Goal: Task Accomplishment & Management: Manage account settings

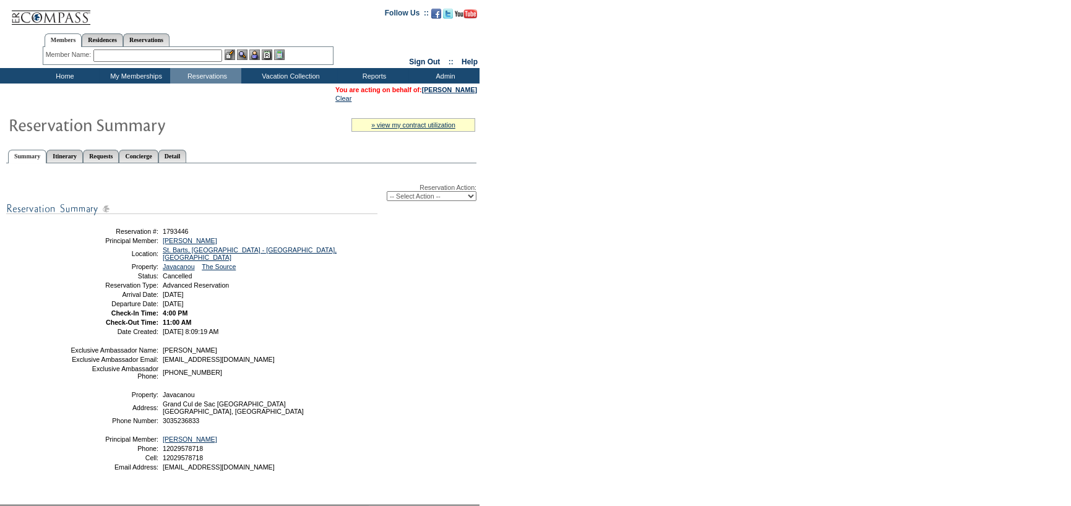
click at [410, 201] on select "-- Select Action -- Modify Reservation Dates Modify Reservation Cost Modify Occ…" at bounding box center [432, 196] width 90 height 10
select select "ChangeCost"
click at [387, 192] on select "-- Select Action -- Modify Reservation Dates Modify Reservation Cost Modify Occ…" at bounding box center [432, 196] width 90 height 10
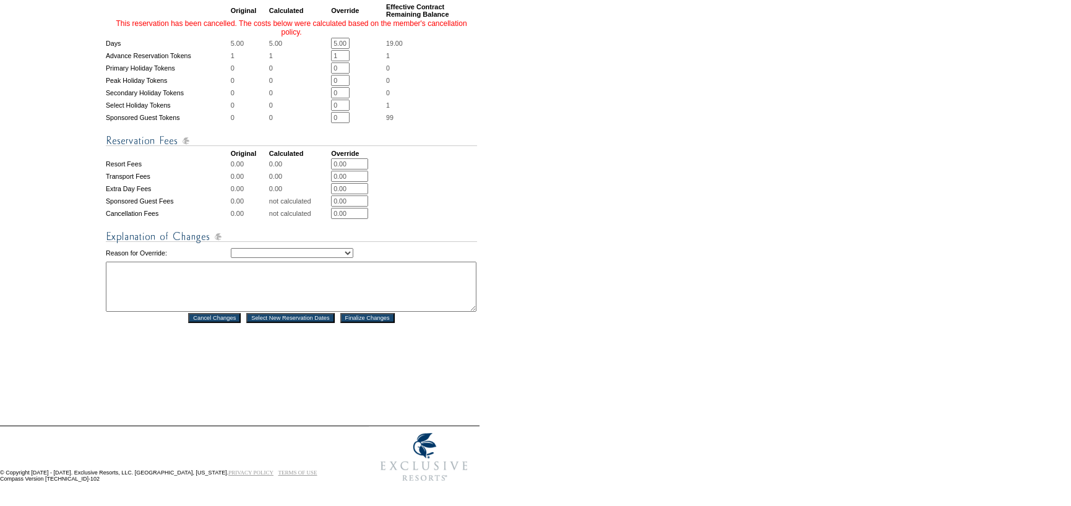
scroll to position [0, 1]
drag, startPoint x: 337, startPoint y: 41, endPoint x: 452, endPoint y: 32, distance: 115.5
click at [452, 38] on tr "Days 5.00 5.00 5.00 * * 19.00" at bounding box center [291, 43] width 371 height 11
type input "0"
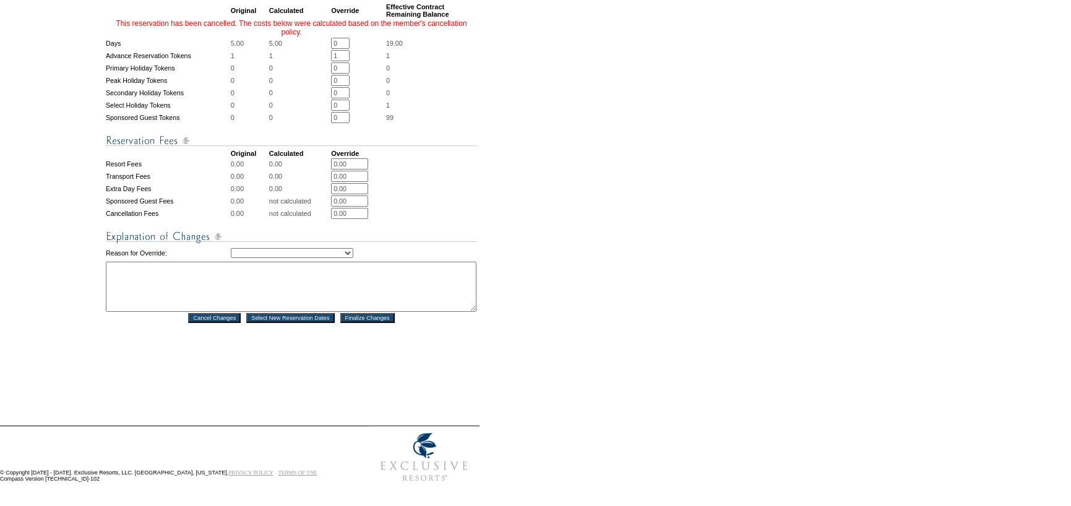
click at [526, 121] on form "Follow Us ::" at bounding box center [533, 2] width 1067 height 971
click at [321, 248] on select "Creating Continuous Stay Days Rebooked After Cancellation Editing Occupant Expe…" at bounding box center [292, 253] width 123 height 10
select select "1032"
click at [231, 248] on select "Creating Continuous Stay Days Rebooked After Cancellation Editing Occupant Expe…" at bounding box center [292, 253] width 123 height 10
click at [199, 264] on textarea at bounding box center [291, 287] width 371 height 50
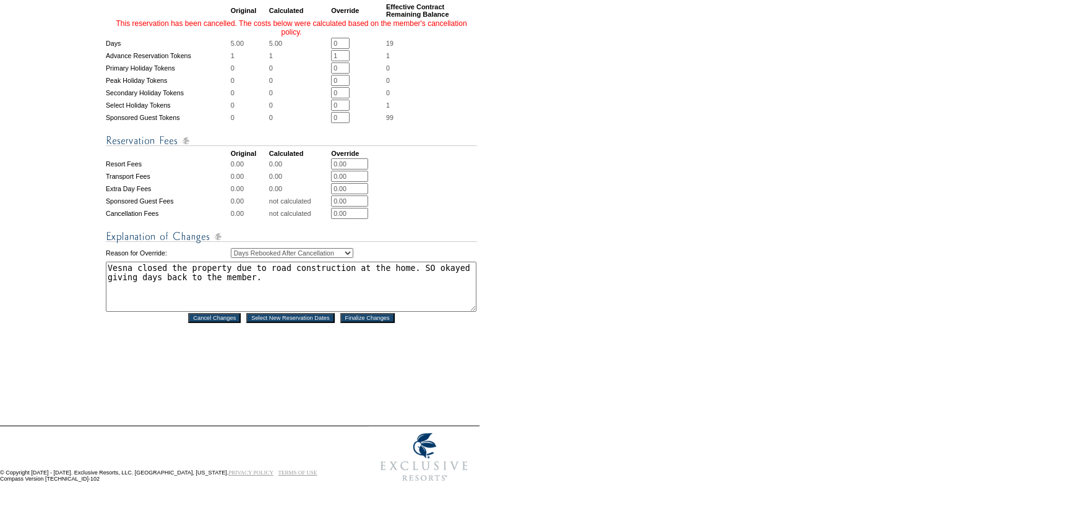
click at [404, 267] on textarea "Vesna closed the property due to road construction at the home. SO okayed givin…" at bounding box center [291, 287] width 371 height 50
click at [412, 262] on textarea "Vesna closed the property due to road construction at the home. S.O okayed givi…" at bounding box center [291, 287] width 371 height 50
type textarea "Vesna closed the property due to road construction at the home. S.O. okayed giv…"
click at [365, 314] on input "Finalize Changes" at bounding box center [367, 318] width 54 height 10
